Goal: Information Seeking & Learning: Learn about a topic

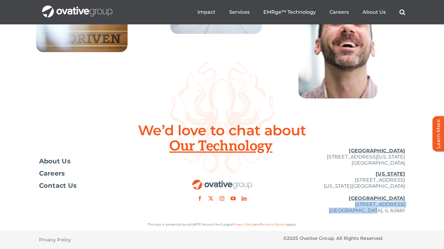
scroll to position [2245, 0]
drag, startPoint x: 309, startPoint y: 204, endPoint x: 405, endPoint y: 214, distance: 96.2
click at [405, 214] on div "Toggle Navigation About Us Careers Contact Us [GEOGRAPHIC_DATA] [STREET_ADDRESS…" at bounding box center [222, 181] width 444 height 76
copy p "[STREET_ADDRESS]"
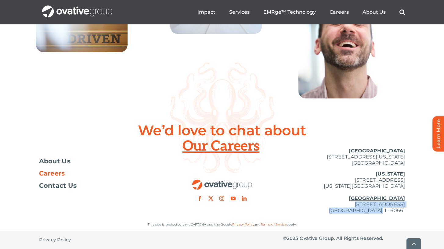
click at [56, 176] on span "Careers" at bounding box center [52, 174] width 26 height 6
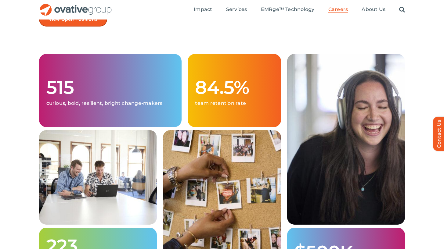
scroll to position [124, 0]
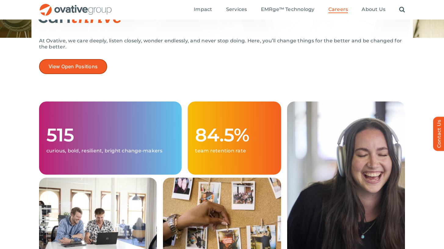
click at [90, 70] on link "View Open Positions" at bounding box center [73, 66] width 68 height 15
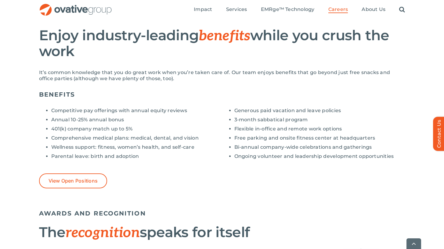
scroll to position [444, 0]
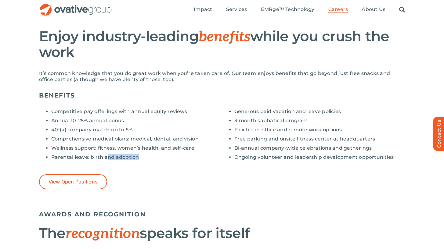
drag, startPoint x: 108, startPoint y: 155, endPoint x: 138, endPoint y: 156, distance: 30.8
click at [138, 156] on li "Parental leave: birth and adoption" at bounding box center [136, 157] width 171 height 6
drag, startPoint x: 113, startPoint y: 138, endPoint x: 185, endPoint y: 138, distance: 71.7
click at [185, 138] on li "Comprehensive medical plans: medical, dental, and vision" at bounding box center [136, 139] width 171 height 6
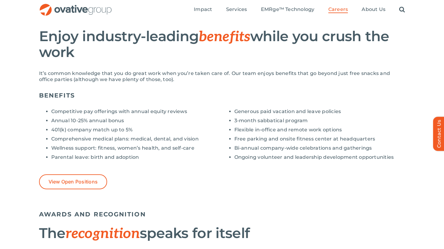
click at [137, 121] on li "Annual 10-25% annual bonus" at bounding box center [136, 121] width 171 height 6
drag, startPoint x: 134, startPoint y: 121, endPoint x: 44, endPoint y: 120, distance: 89.4
click at [44, 120] on ul "Competitive pay offerings with annual equity reviews Annual 10-25% annual bonus…" at bounding box center [130, 135] width 183 height 52
drag, startPoint x: 48, startPoint y: 111, endPoint x: 192, endPoint y: 112, distance: 144.6
click at [192, 112] on li "Competitive pay offerings with annual equity reviews" at bounding box center [136, 112] width 171 height 6
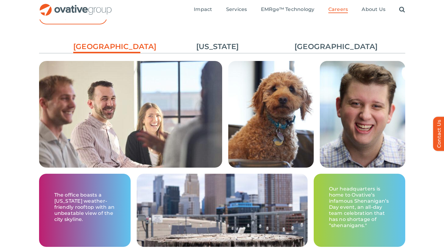
scroll to position [931, 0]
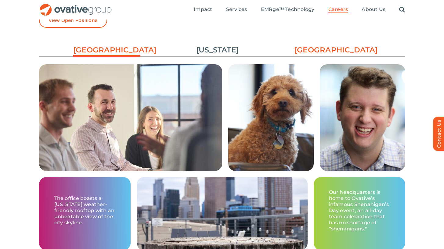
click at [326, 45] on link "[GEOGRAPHIC_DATA]" at bounding box center [327, 50] width 67 height 10
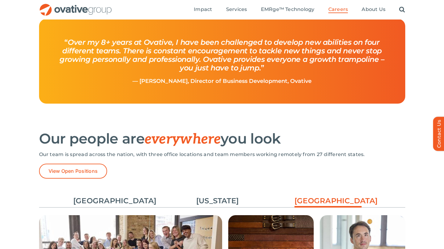
scroll to position [627, 0]
